Goal: Register for event/course

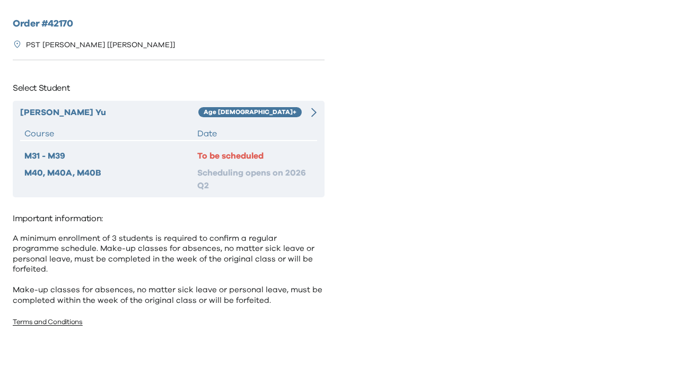
click at [286, 116] on div "Age 10+" at bounding box center [250, 112] width 104 height 13
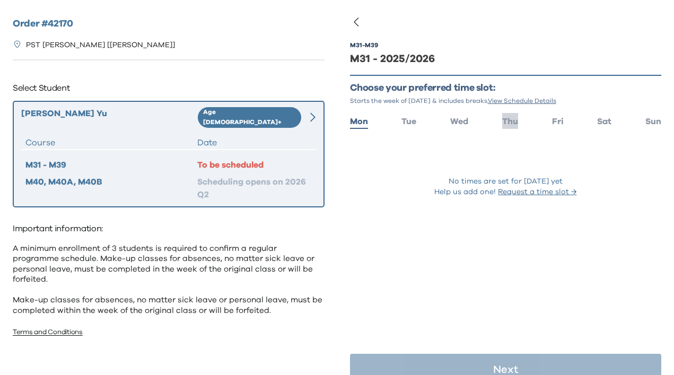
click at [506, 116] on li "Thu" at bounding box center [510, 120] width 16 height 15
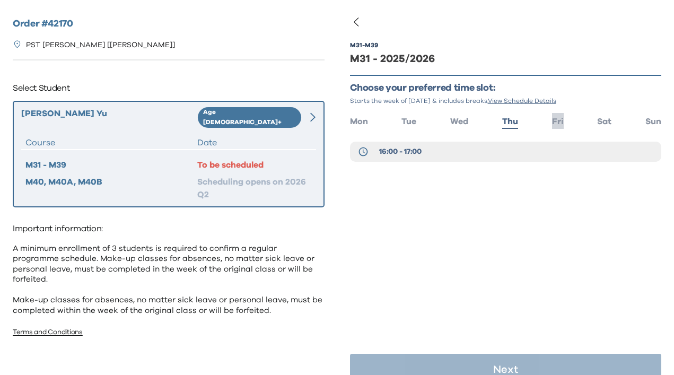
click at [553, 121] on span "Fri" at bounding box center [558, 121] width 12 height 8
click at [465, 125] on span "Wed" at bounding box center [459, 121] width 18 height 8
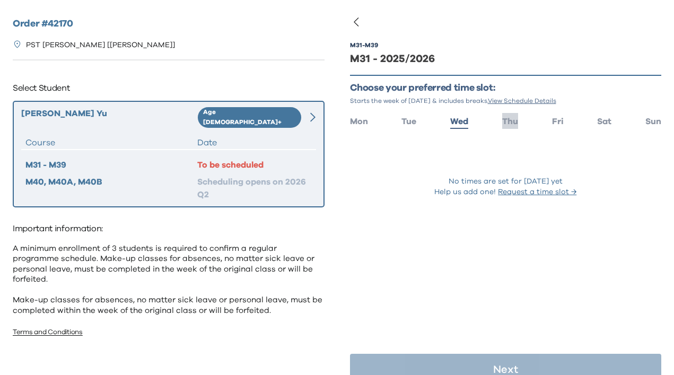
click at [515, 123] on span "Thu" at bounding box center [510, 121] width 16 height 8
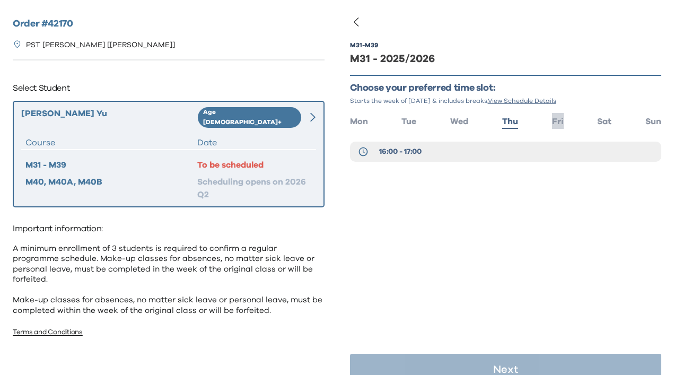
click at [554, 123] on span "Fri" at bounding box center [558, 121] width 12 height 8
click at [593, 123] on ul "Mon Tue Wed Thu Fri Sat Sun" at bounding box center [506, 120] width 312 height 15
click at [601, 121] on span "Sat" at bounding box center [604, 121] width 14 height 8
click at [657, 115] on li "Sun" at bounding box center [654, 120] width 16 height 15
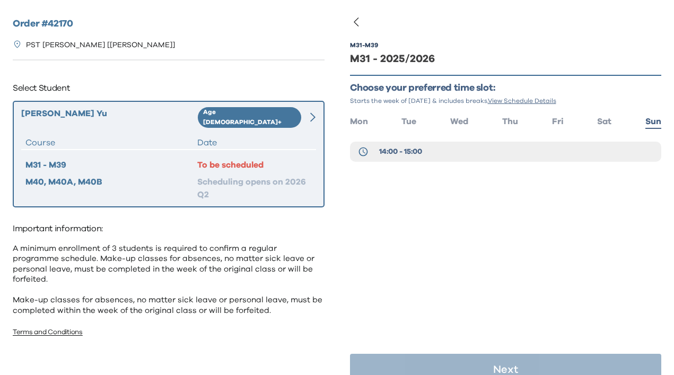
click at [409, 112] on div "M31 - M39 M31 - 2025/2026 Choose your preferred time slot: Starts the week of S…" at bounding box center [506, 117] width 312 height 184
click at [354, 21] on icon "button" at bounding box center [356, 22] width 5 height 8
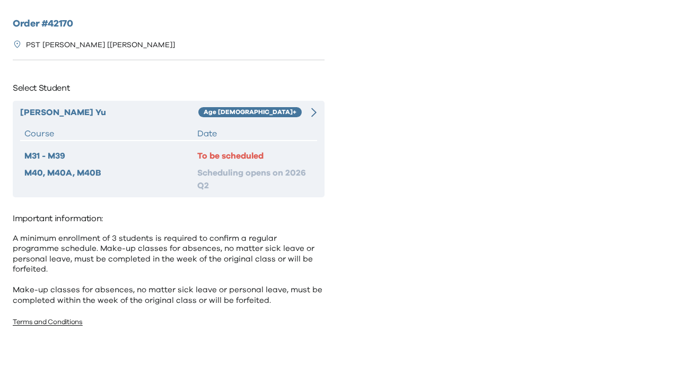
click at [270, 151] on div "To be scheduled" at bounding box center [254, 156] width 115 height 13
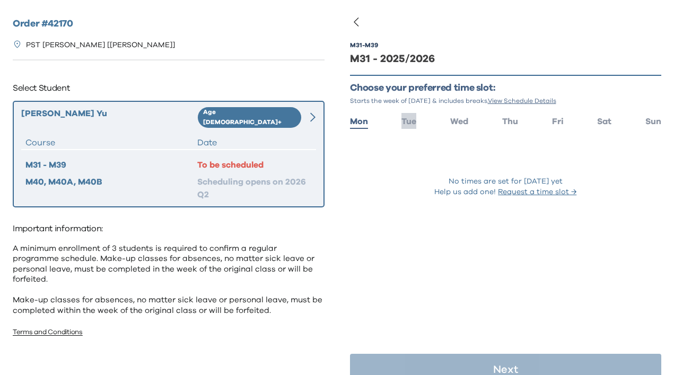
click at [415, 121] on span "Tue" at bounding box center [409, 121] width 15 height 8
click at [457, 121] on span "Wed" at bounding box center [459, 121] width 18 height 8
click at [499, 120] on ul "Mon Tue Wed Thu Fri Sat Sun" at bounding box center [506, 120] width 312 height 15
click at [511, 119] on span "Thu" at bounding box center [510, 121] width 16 height 8
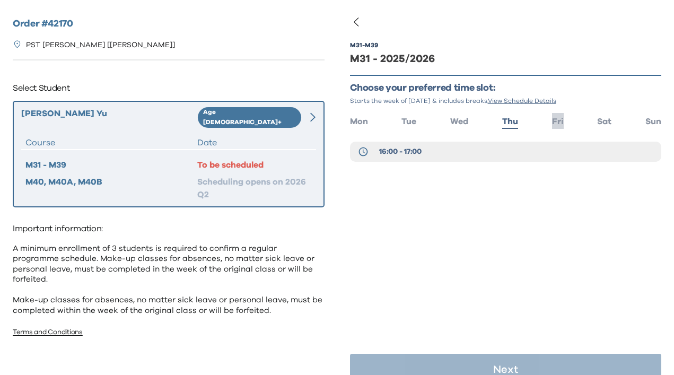
click at [560, 115] on li "Fri" at bounding box center [558, 120] width 12 height 15
click at [605, 115] on li "Sat" at bounding box center [604, 120] width 14 height 15
click at [648, 121] on span "Sun" at bounding box center [654, 121] width 16 height 8
click at [355, 20] on icon "button" at bounding box center [356, 21] width 13 height 13
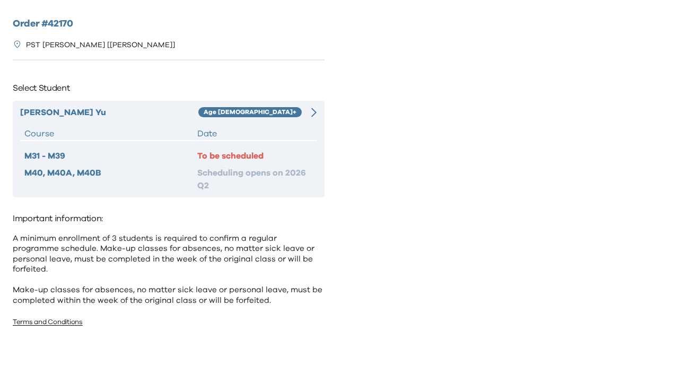
click at [258, 118] on div "Age 10+" at bounding box center [250, 112] width 104 height 13
